Goal: Find specific page/section: Find specific page/section

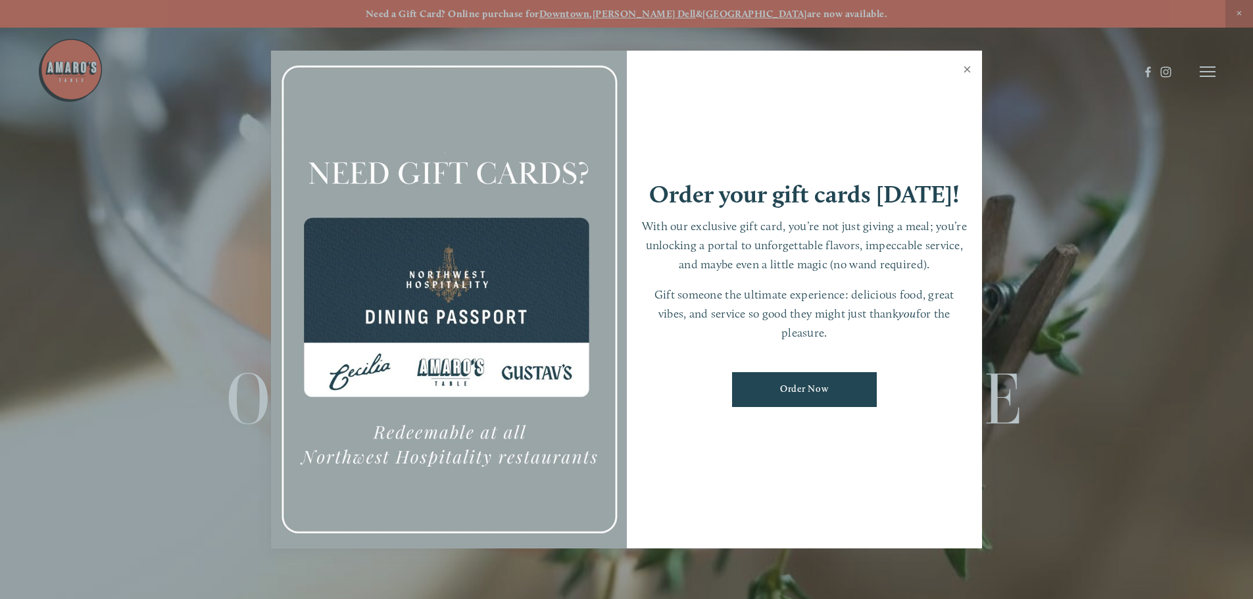
click at [619, 72] on link "Close" at bounding box center [967, 71] width 26 height 37
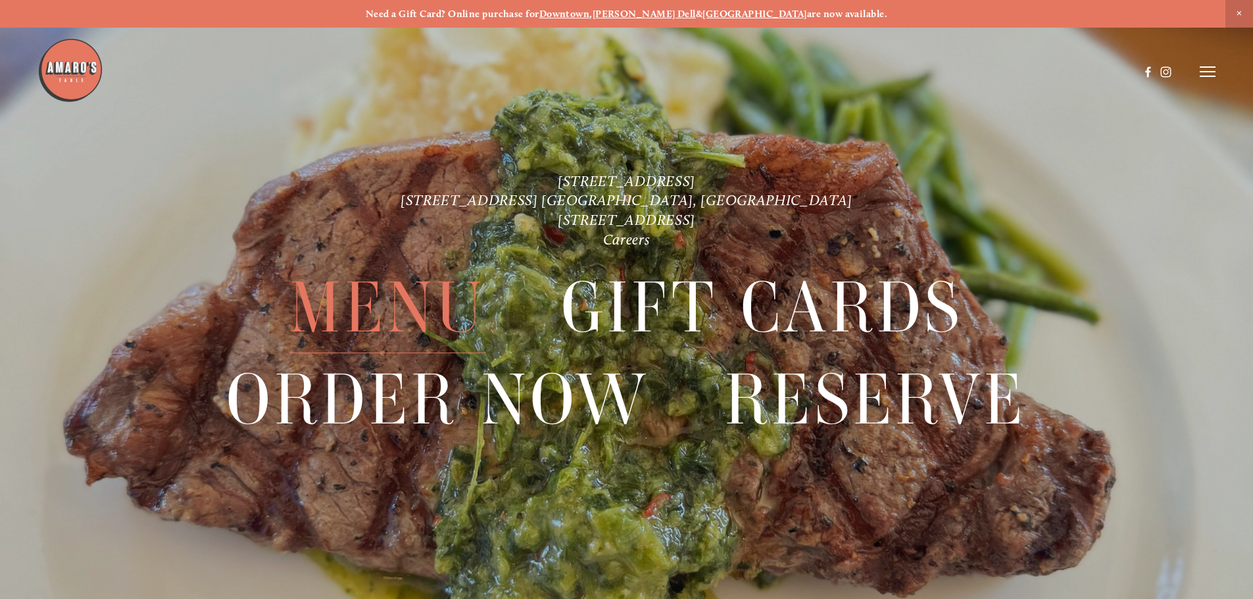
click at [441, 297] on span "Menu" at bounding box center [387, 308] width 196 height 91
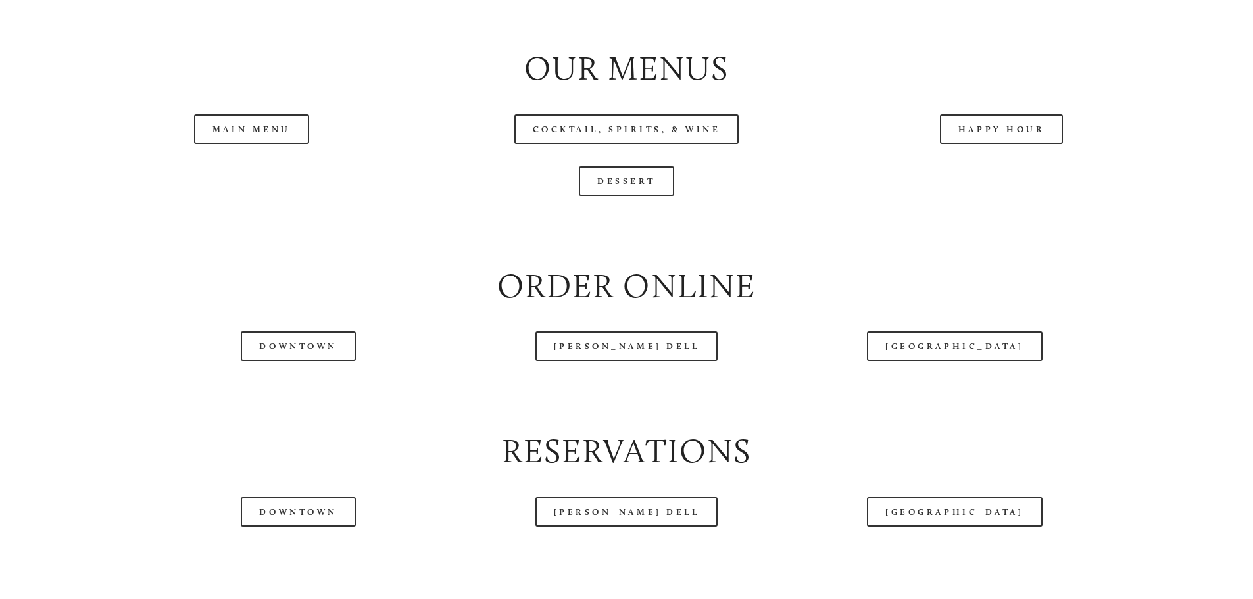
scroll to position [1578, 0]
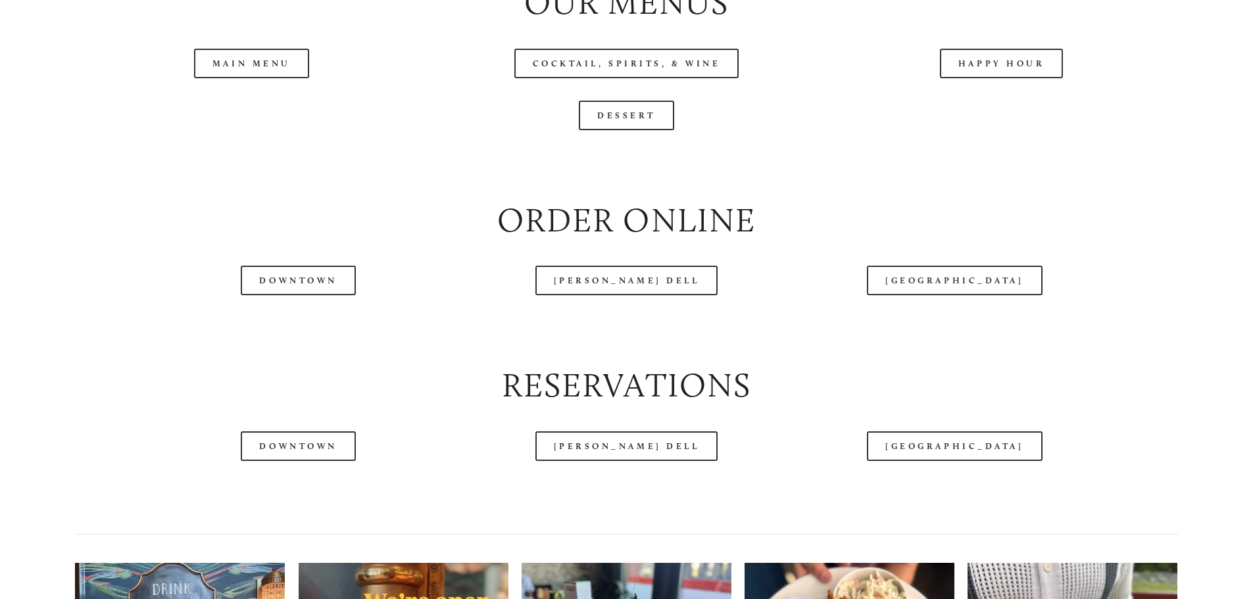
click at [619, 105] on header "Menu Order Now Visit Gallery 0" at bounding box center [626, 38] width 1178 height 143
click at [619, 102] on header "Menu Order Now Visit Gallery 0" at bounding box center [626, 38] width 1178 height 143
click at [619, 78] on link "Happy Hour" at bounding box center [1002, 64] width 124 height 30
click at [285, 295] on link "Downtown" at bounding box center [298, 281] width 114 height 30
